Goal: Transaction & Acquisition: Purchase product/service

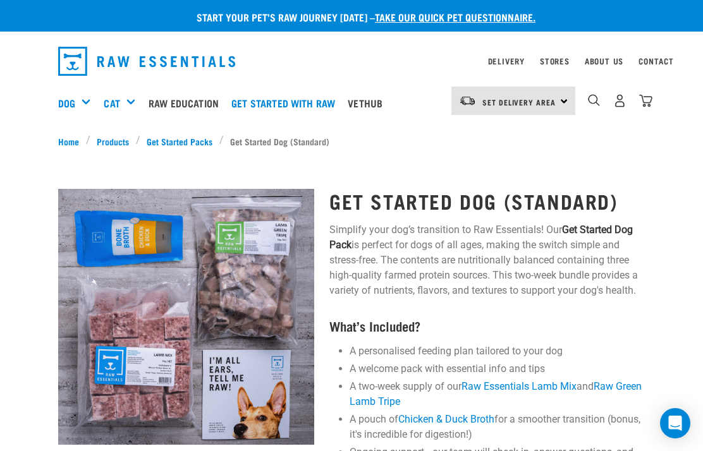
click at [109, 141] on link "Products" at bounding box center [112, 141] width 45 height 13
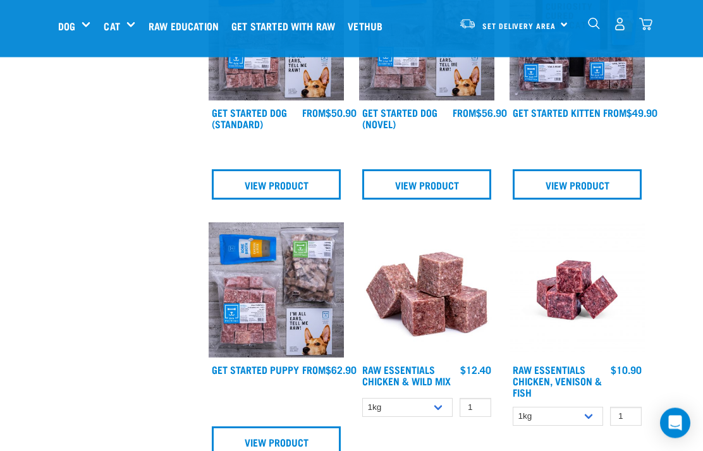
scroll to position [739, 0]
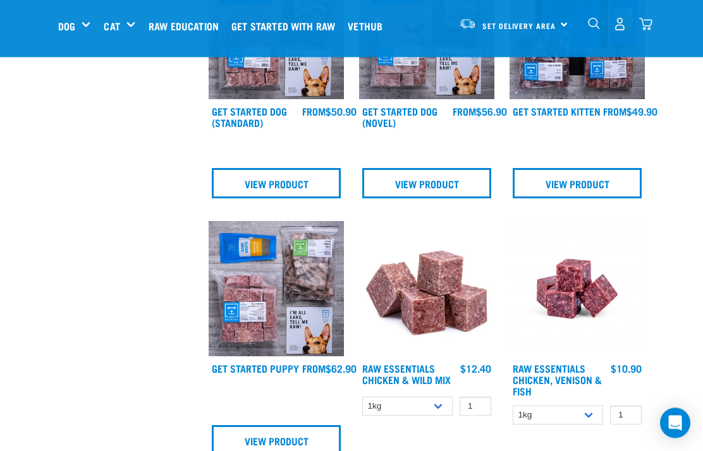
click at [312, 442] on link "View Product" at bounding box center [276, 441] width 129 height 30
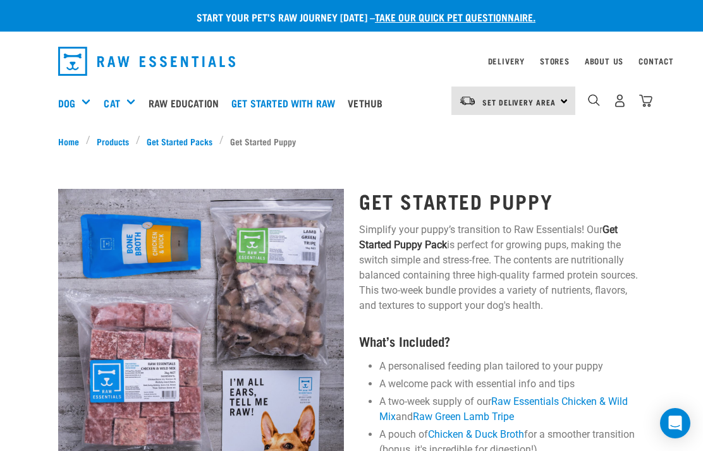
click at [110, 136] on link "Products" at bounding box center [112, 141] width 45 height 13
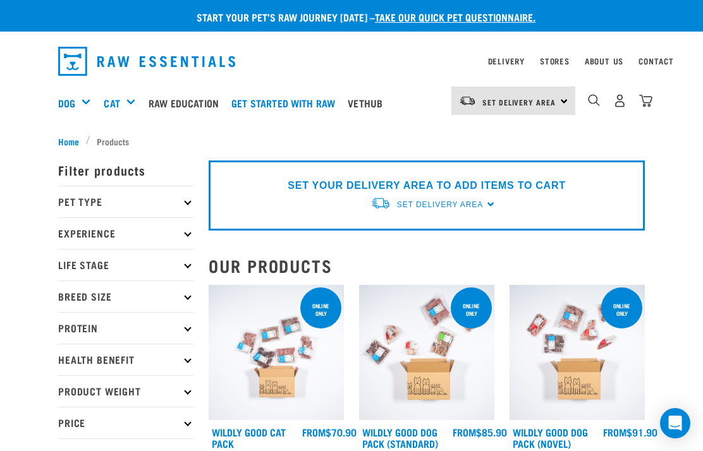
scroll to position [9, 0]
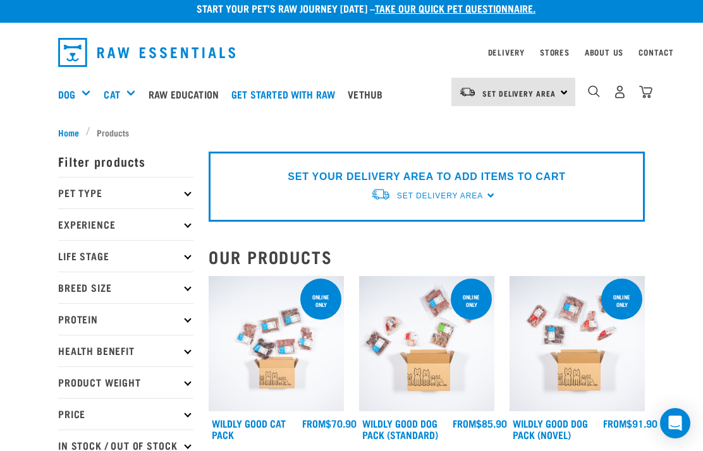
click at [160, 387] on p "Product Weight" at bounding box center [125, 382] width 135 height 32
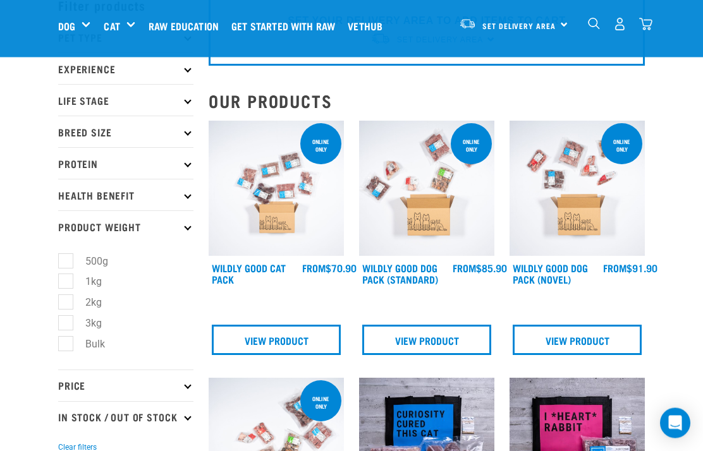
scroll to position [71, 0]
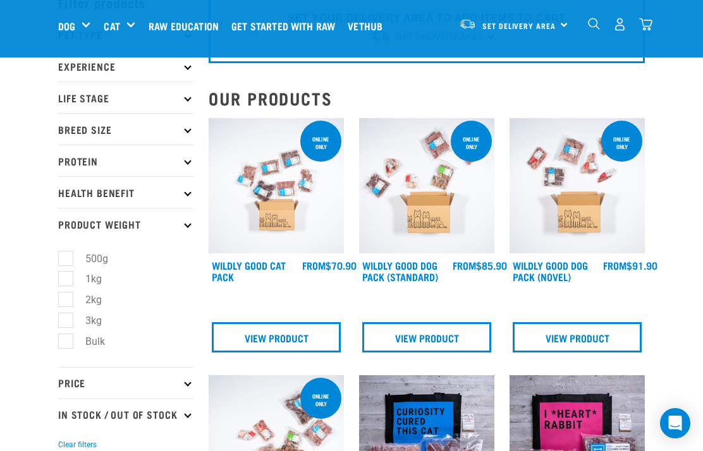
click at [65, 337] on label "Bulk" at bounding box center [87, 342] width 45 height 16
click at [63, 337] on input "Bulk" at bounding box center [62, 339] width 8 height 8
checkbox input "true"
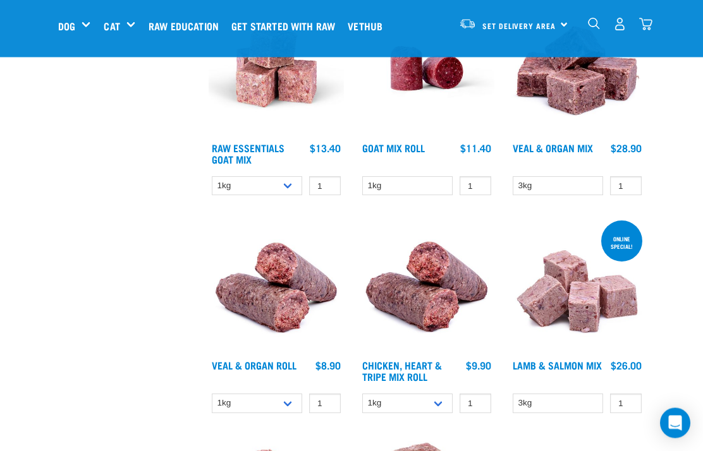
scroll to position [641, 0]
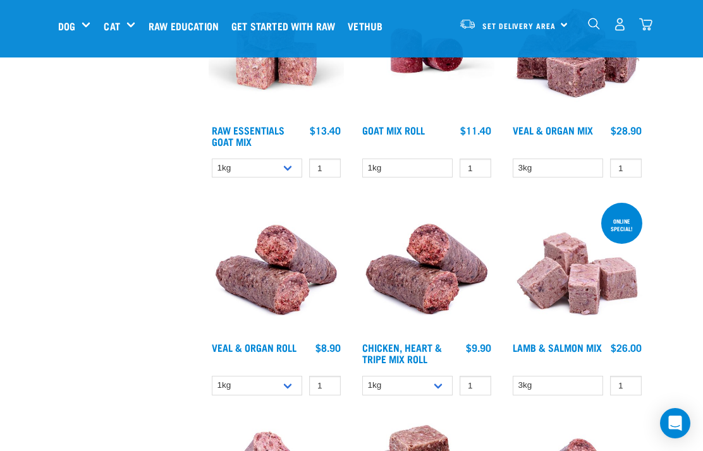
click at [564, 178] on select "3kg" at bounding box center [557, 169] width 90 height 20
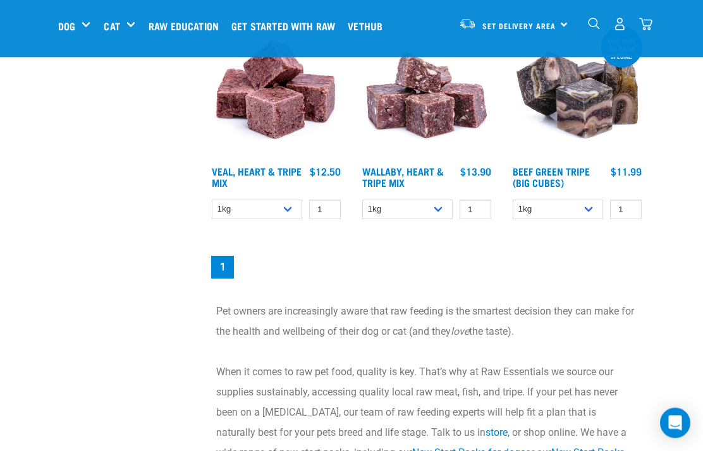
scroll to position [1439, 0]
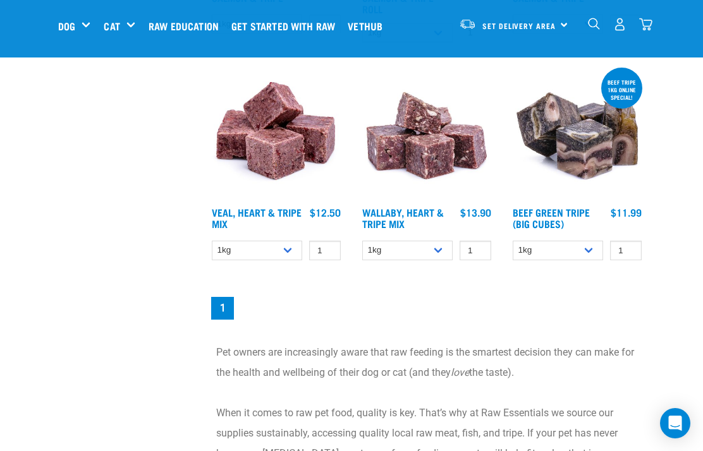
click at [286, 260] on select "1kg 3kg" at bounding box center [257, 251] width 90 height 20
click at [428, 260] on select "1kg 3kg" at bounding box center [407, 251] width 90 height 20
click at [585, 260] on select "1kg 3kg Bulk (10kg)" at bounding box center [557, 251] width 90 height 20
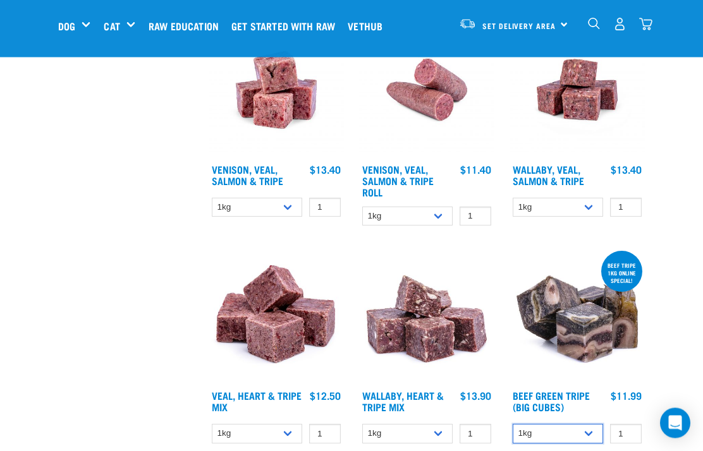
scroll to position [1233, 0]
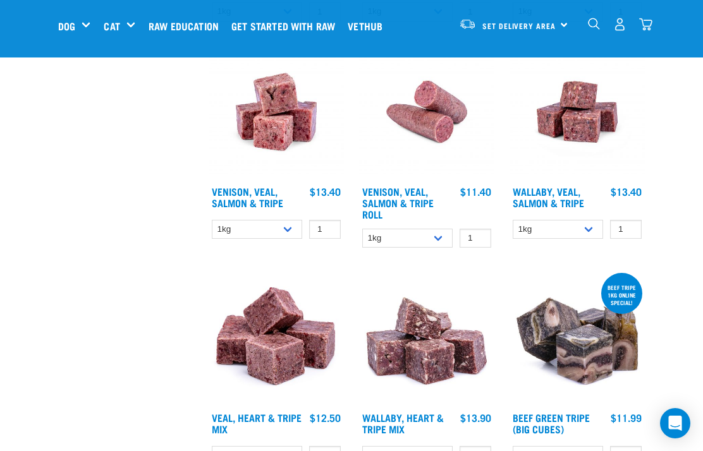
click at [569, 239] on select "1kg 3kg Bulk (18kg)" at bounding box center [557, 230] width 90 height 20
click at [415, 248] on select "1kg Bulk (10kg)" at bounding box center [407, 239] width 90 height 20
click at [568, 205] on link "Wallaby, Veal, Salmon & Tripe" at bounding box center [547, 196] width 71 height 17
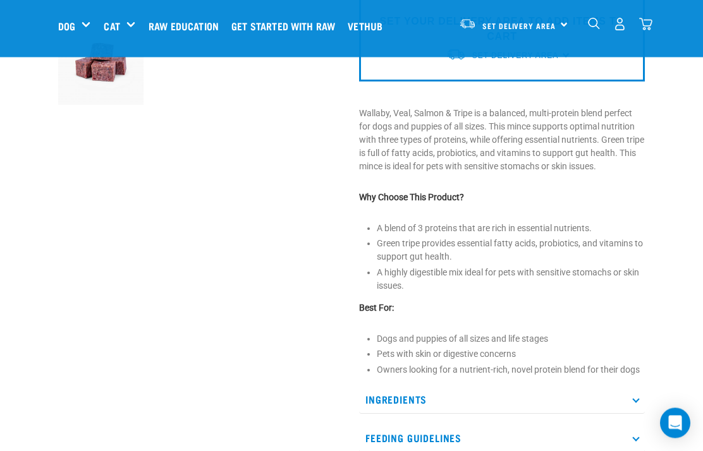
scroll to position [371, 0]
click at [638, 398] on icon at bounding box center [635, 399] width 7 height 7
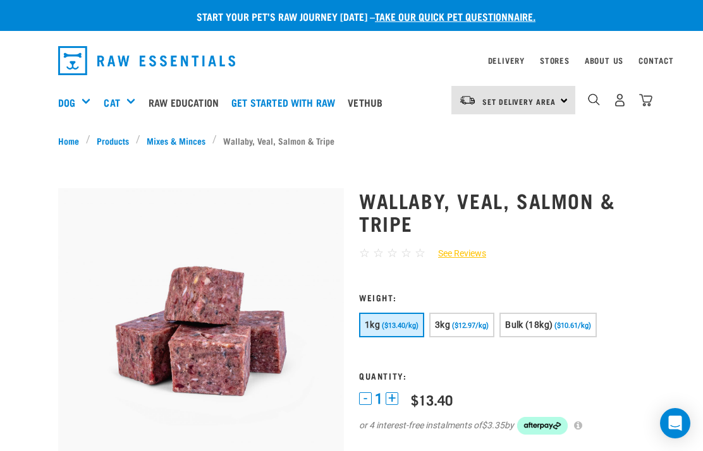
scroll to position [0, 0]
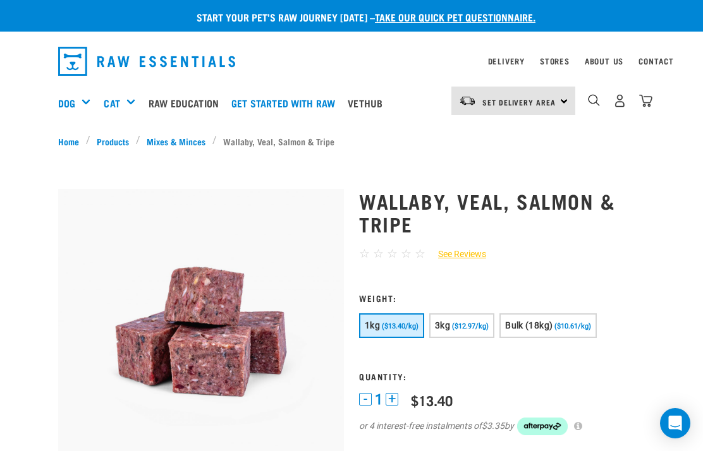
click at [591, 325] on span "($10.61/kg)" at bounding box center [572, 326] width 37 height 8
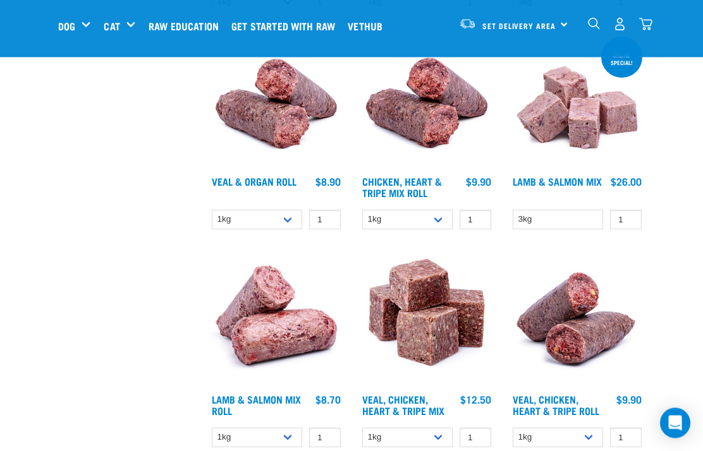
scroll to position [776, 0]
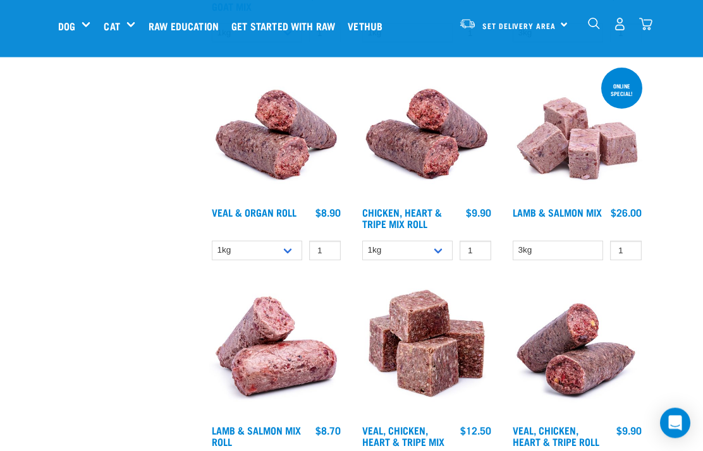
click at [642, 366] on img at bounding box center [576, 351] width 135 height 135
click at [287, 261] on select "1kg Bulk (10kg)" at bounding box center [257, 251] width 90 height 20
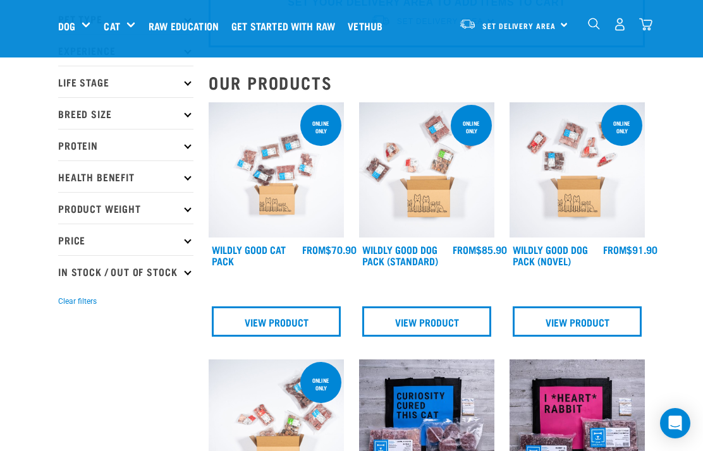
scroll to position [82, 0]
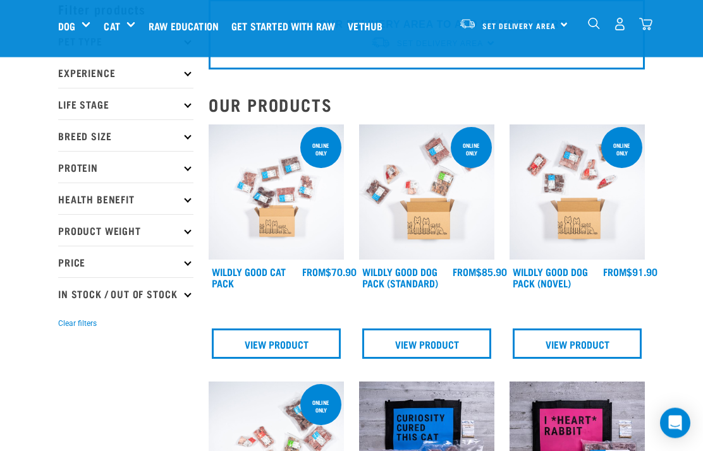
click at [152, 227] on p "Product Weight" at bounding box center [125, 231] width 135 height 32
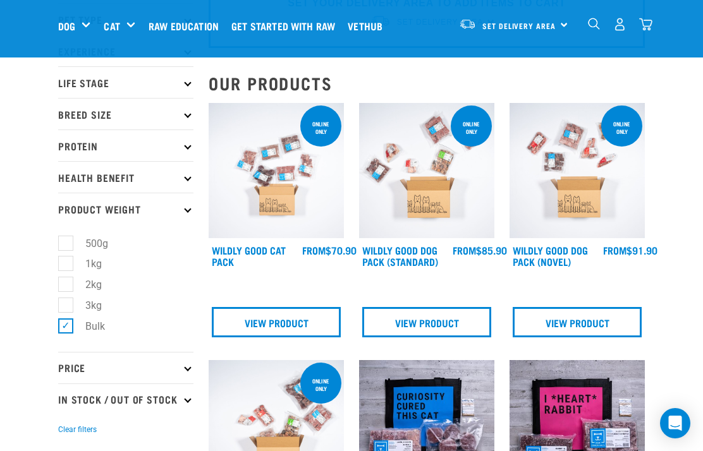
scroll to position [269, 0]
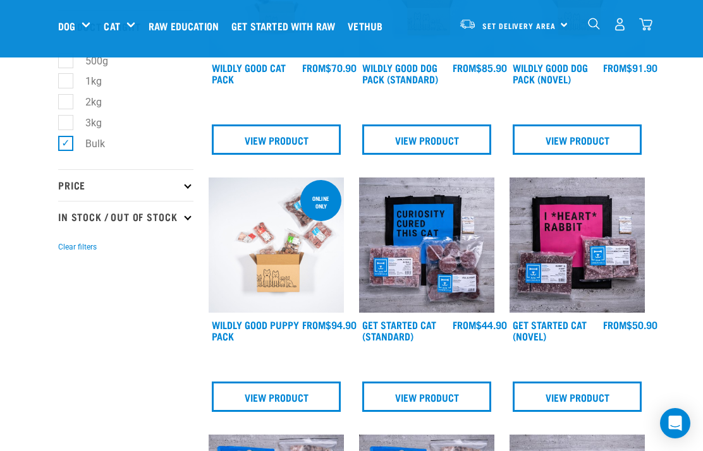
click at [73, 147] on label "Bulk" at bounding box center [87, 144] width 45 height 16
click at [66, 145] on input "Bulk" at bounding box center [62, 141] width 8 height 8
click at [71, 136] on label "Bulk" at bounding box center [87, 144] width 45 height 16
click at [66, 137] on input "Bulk" at bounding box center [62, 141] width 8 height 8
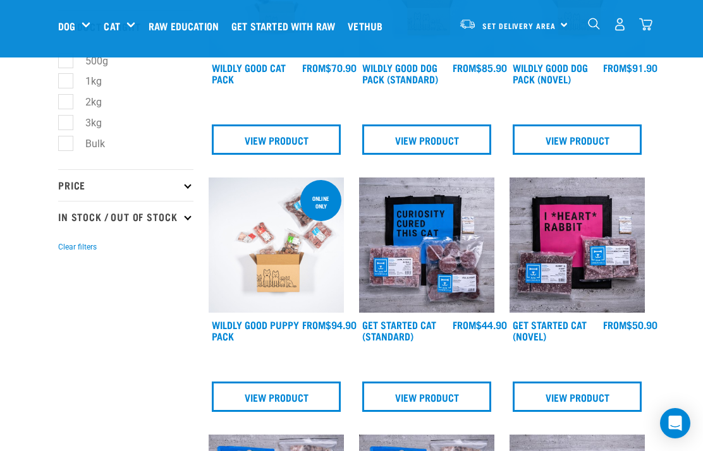
checkbox input "true"
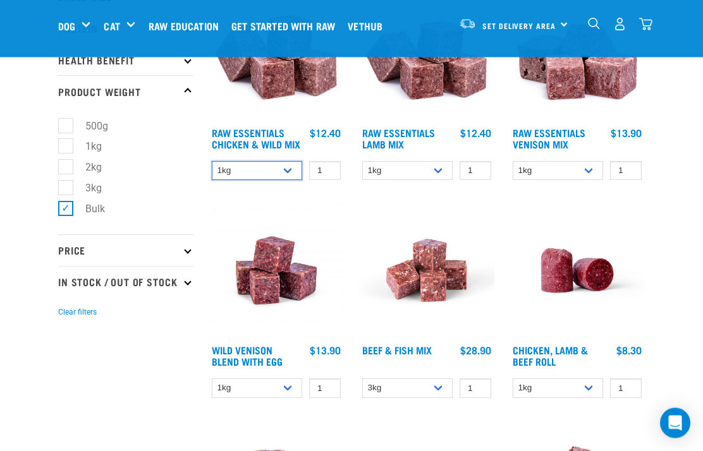
click at [255, 181] on select "1kg 3kg Bulk (10kg)" at bounding box center [257, 172] width 90 height 20
click at [408, 168] on select "1kg 3kg Bulk (10kg)" at bounding box center [407, 171] width 90 height 20
click at [556, 173] on select "1kg 3kg Bulk (20kg)" at bounding box center [557, 171] width 90 height 20
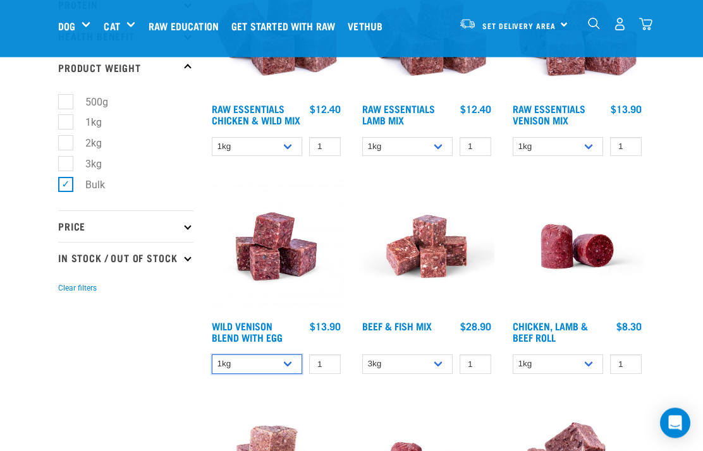
click at [266, 366] on select "1kg 3kg Bulk (10kg)" at bounding box center [257, 365] width 90 height 20
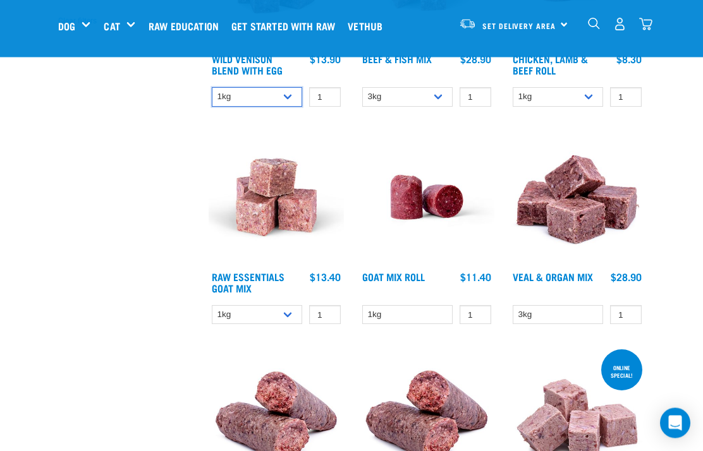
scroll to position [504, 0]
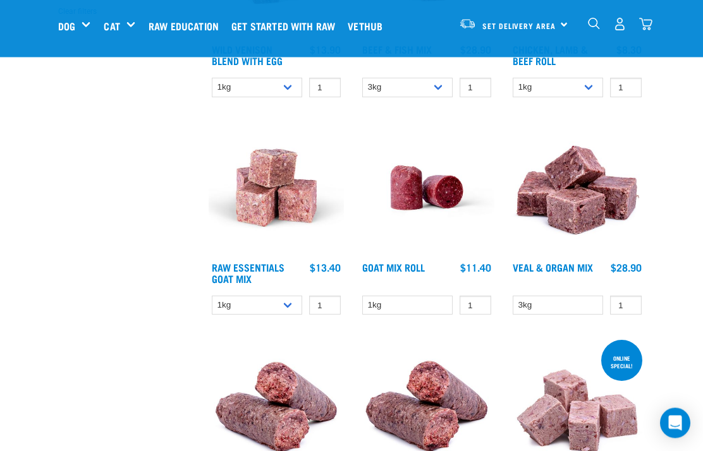
click at [255, 313] on select "1kg 3kg Bulk (10kg)" at bounding box center [257, 306] width 90 height 20
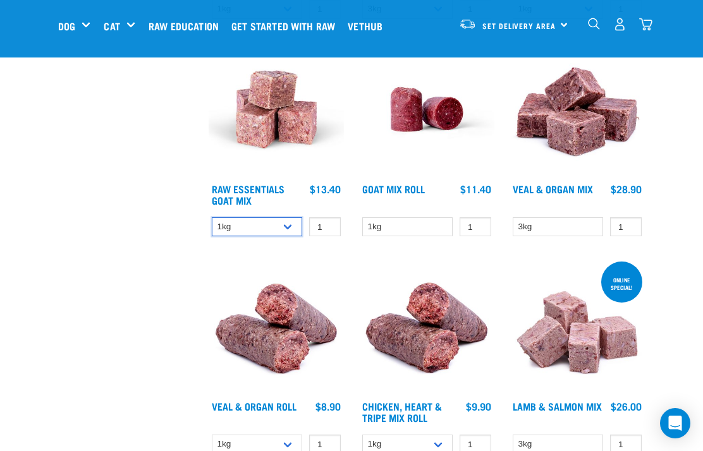
scroll to position [598, 0]
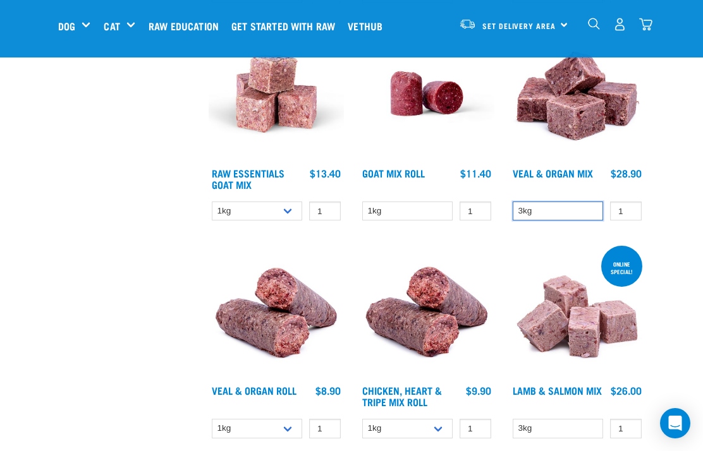
click at [555, 220] on select "3kg" at bounding box center [557, 212] width 90 height 20
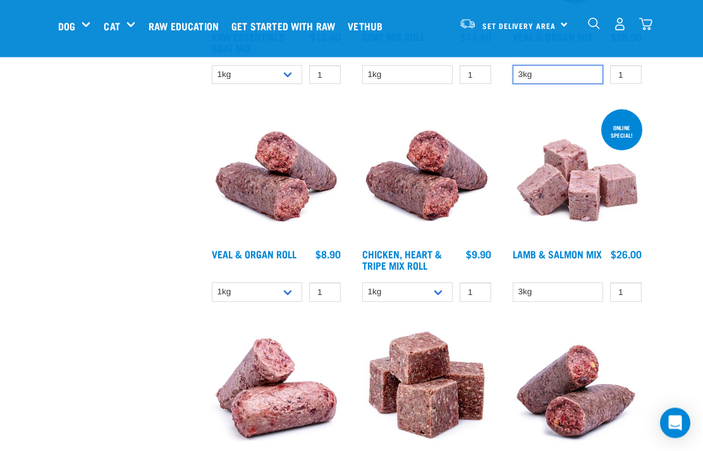
scroll to position [743, 0]
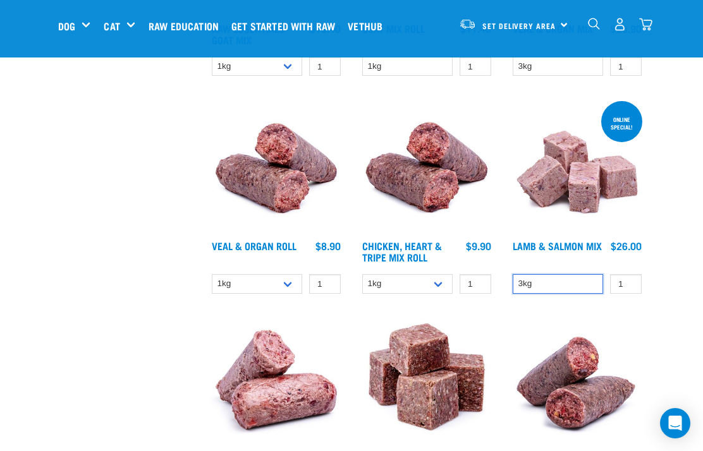
click at [562, 294] on select "3kg" at bounding box center [557, 284] width 90 height 20
click at [251, 294] on select "1kg Bulk (10kg)" at bounding box center [257, 284] width 90 height 20
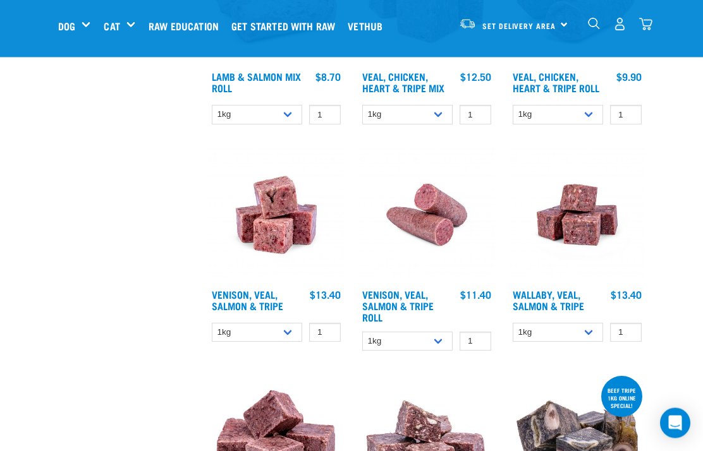
scroll to position [1130, 0]
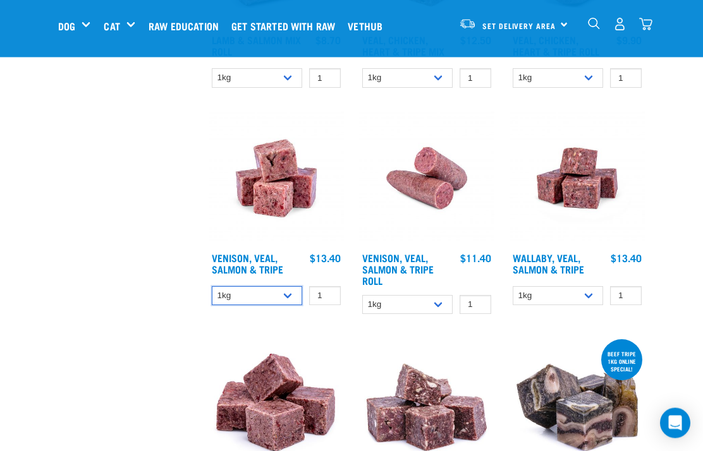
click at [265, 306] on select "1kg 3kg Bulk (18kg)" at bounding box center [257, 297] width 90 height 20
select select "327935"
click at [244, 306] on select "1kg 3kg Bulk (18kg)" at bounding box center [257, 296] width 90 height 20
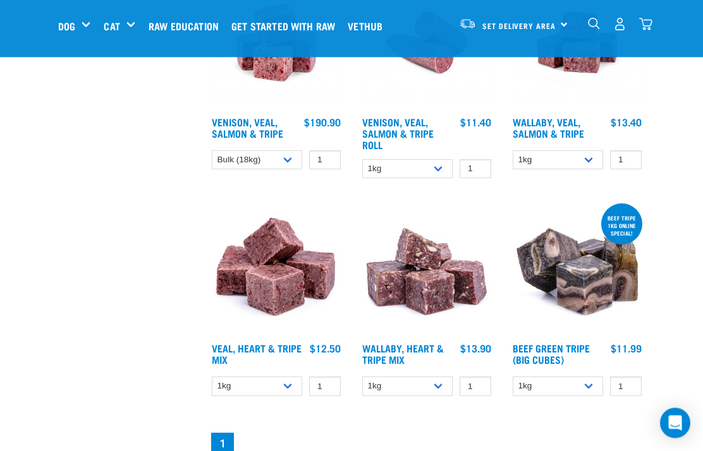
scroll to position [1352, 0]
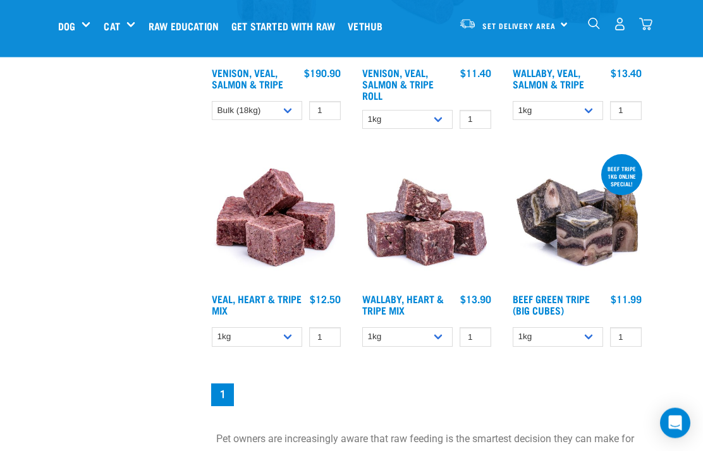
click at [251, 348] on select "1kg 3kg" at bounding box center [257, 338] width 90 height 20
click at [401, 347] on select "1kg 3kg" at bounding box center [407, 337] width 90 height 20
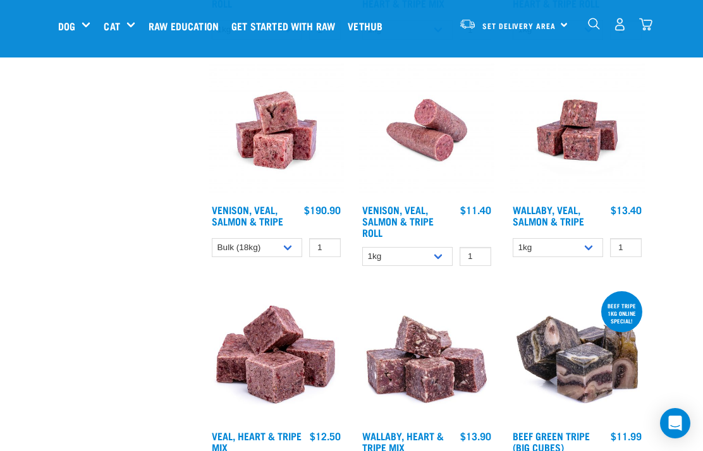
scroll to position [1189, 0]
